Goal: Task Accomplishment & Management: Manage account settings

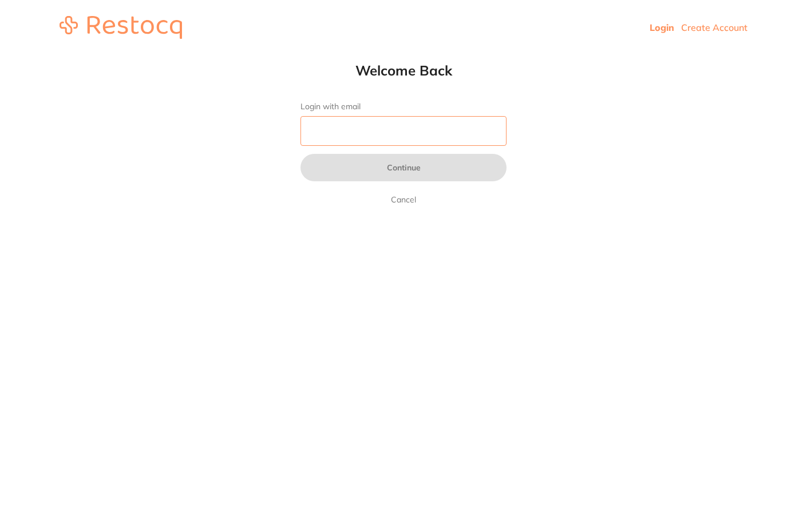
click at [404, 132] on input "Login with email" at bounding box center [404, 131] width 206 height 30
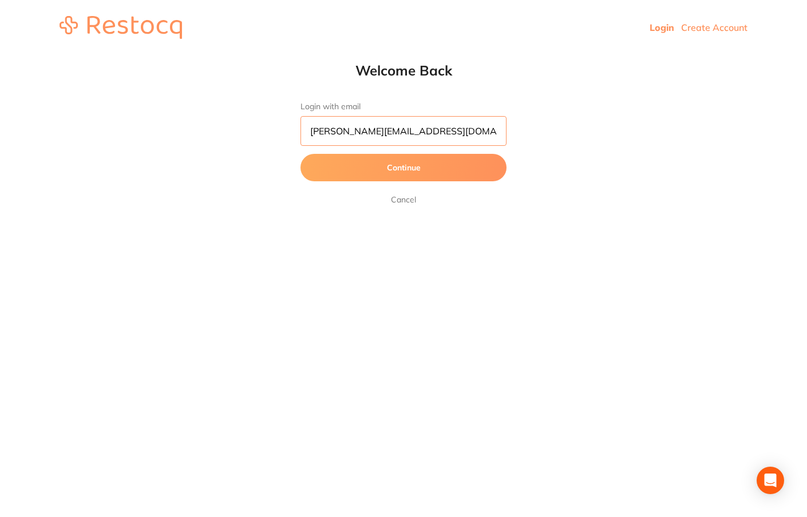
click at [404, 168] on button "Continue" at bounding box center [404, 167] width 206 height 27
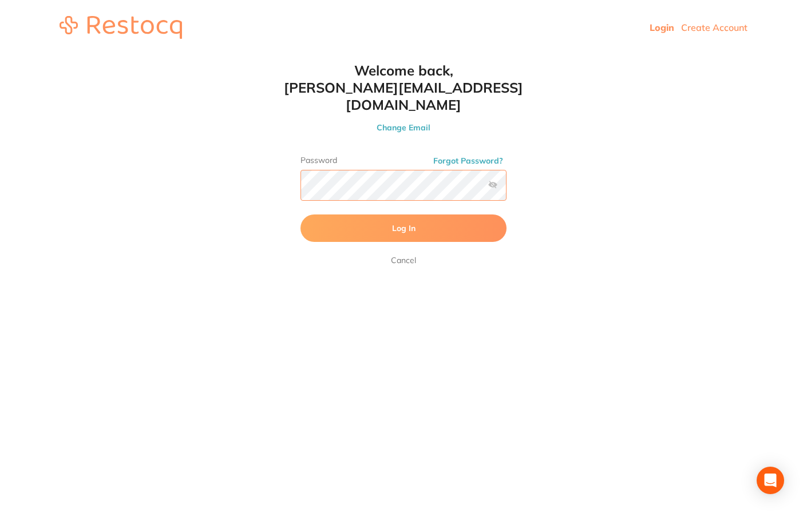
click at [404, 215] on button "Log In" at bounding box center [404, 228] width 206 height 27
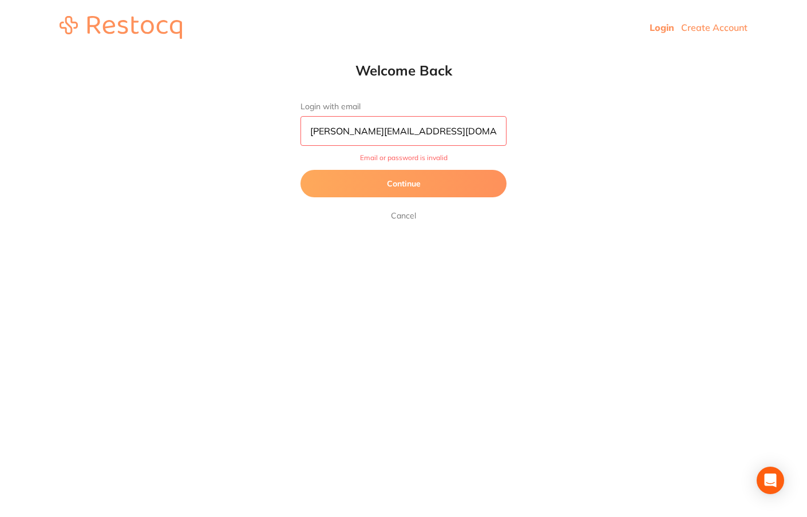
click at [436, 133] on input "[PERSON_NAME][EMAIL_ADDRESS][DOMAIN_NAME]" at bounding box center [404, 131] width 206 height 30
type input "[PERSON_NAME][EMAIL_ADDRESS][DOMAIN_NAME]"
click at [404, 184] on button "Continue" at bounding box center [404, 183] width 206 height 27
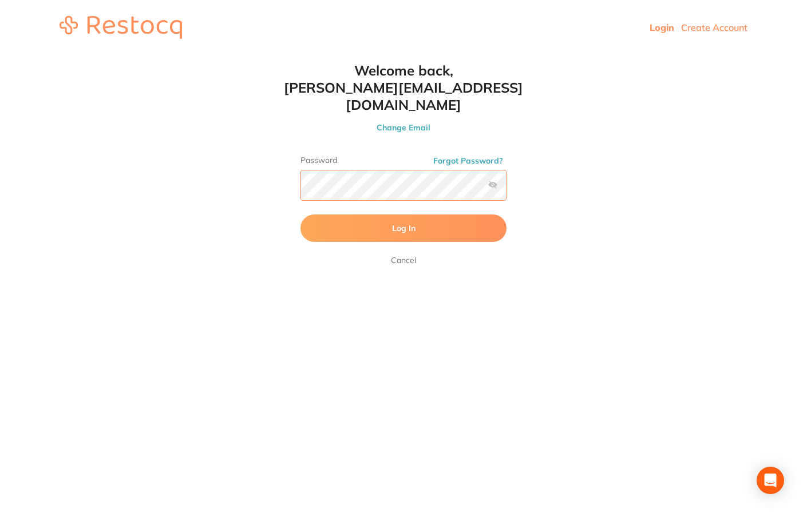
click at [275, 55] on html "Login Create Account Welcome Back Login with email [PERSON_NAME][EMAIL_ADDRESS]…" at bounding box center [403, 27] width 807 height 55
click at [404, 215] on button "Log In" at bounding box center [404, 228] width 206 height 27
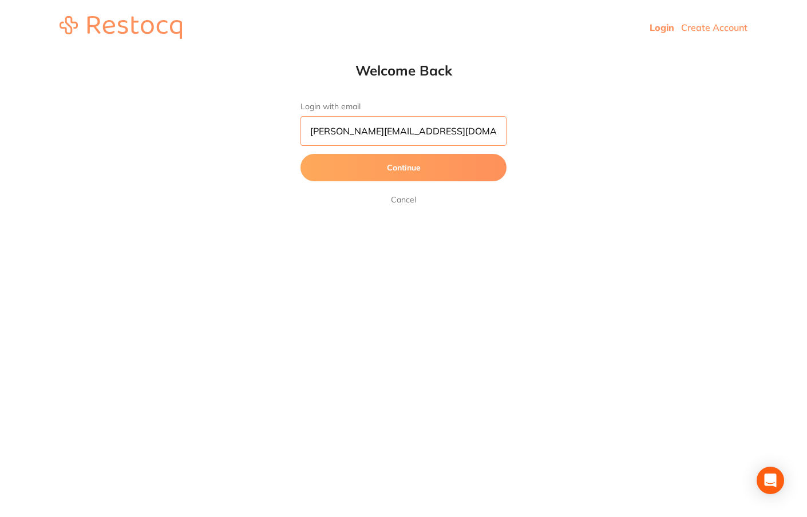
type input "[PERSON_NAME][EMAIL_ADDRESS][DOMAIN_NAME]"
click at [397, 161] on button "Continue" at bounding box center [404, 167] width 206 height 27
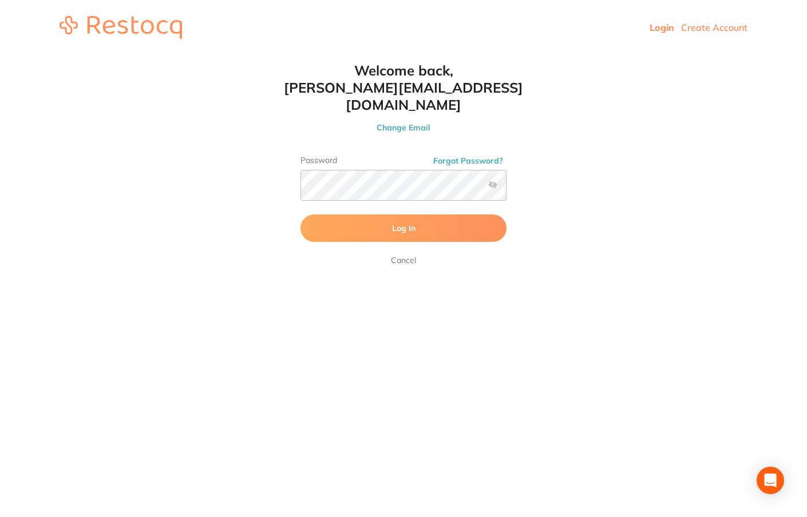
click at [371, 215] on button "Log In" at bounding box center [404, 228] width 206 height 27
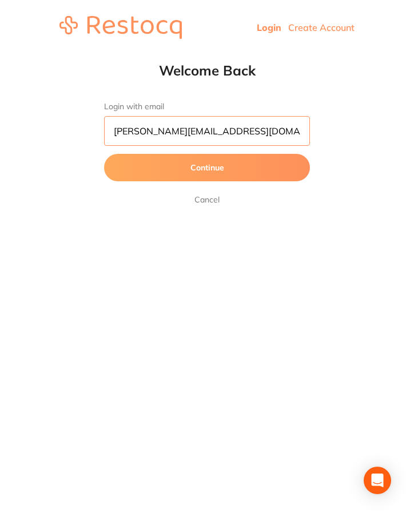
type input "[PERSON_NAME][EMAIL_ADDRESS][DOMAIN_NAME]"
click at [207, 168] on button "Continue" at bounding box center [207, 167] width 206 height 27
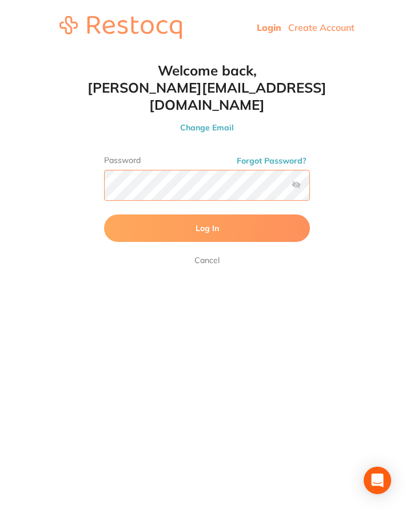
click at [207, 215] on button "Log In" at bounding box center [207, 228] width 206 height 27
